Goal: Find specific page/section: Find specific page/section

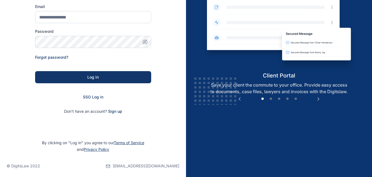
scroll to position [75, 0]
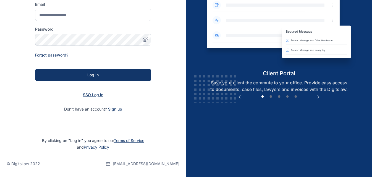
click at [96, 97] on span "SSO Log in" at bounding box center [93, 95] width 20 height 5
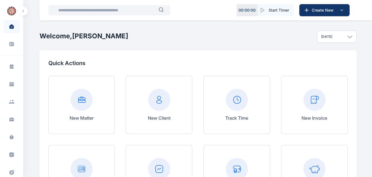
scroll to position [1, 0]
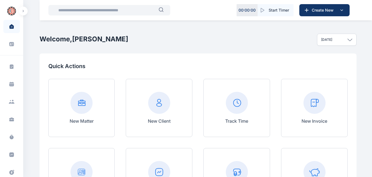
click at [85, 10] on input "text" at bounding box center [107, 10] width 104 height 11
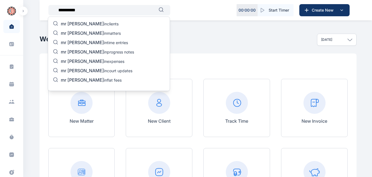
type input "**********"
click at [88, 32] on p "mr [PERSON_NAME] in matters" at bounding box center [91, 33] width 60 height 7
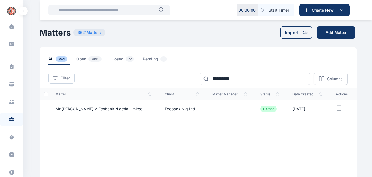
click at [123, 111] on span "Mr [PERSON_NAME] v Ecobank Nigeria Limited" at bounding box center [99, 109] width 87 height 5
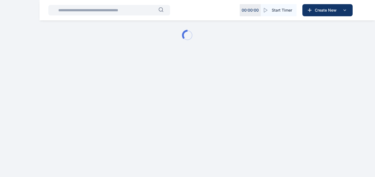
click at [117, 71] on html "00 : 00 : 00 Start Timer Create New Matter Dashboard - Digits Law" at bounding box center [187, 35] width 375 height 71
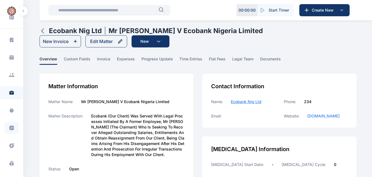
scroll to position [27, 0]
click at [10, 125] on span at bounding box center [11, 128] width 14 height 12
